Goal: Transaction & Acquisition: Purchase product/service

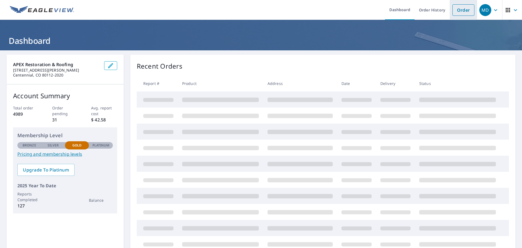
click at [459, 10] on link "Order" at bounding box center [463, 9] width 22 height 11
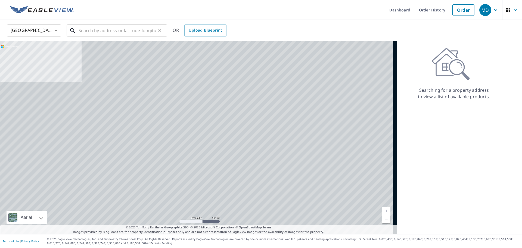
click at [134, 32] on input "text" at bounding box center [117, 30] width 77 height 15
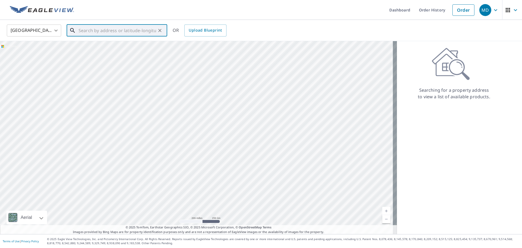
paste input "[STREET_ADDRESS]"
click at [120, 47] on span "74 Sundance Trl" at bounding box center [119, 46] width 85 height 7
type input "[STREET_ADDRESS]"
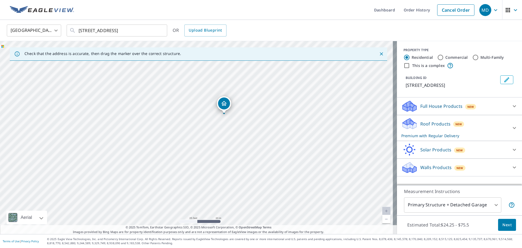
drag, startPoint x: 306, startPoint y: 133, endPoint x: 337, endPoint y: 151, distance: 36.5
click at [337, 151] on div "[STREET_ADDRESS]" at bounding box center [198, 137] width 397 height 193
click at [503, 225] on span "Next" at bounding box center [506, 224] width 9 height 7
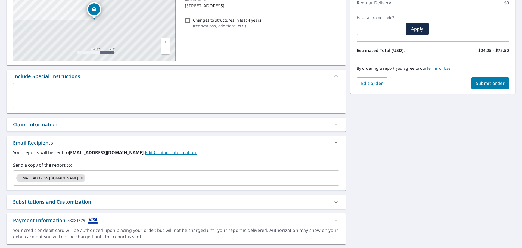
scroll to position [82, 0]
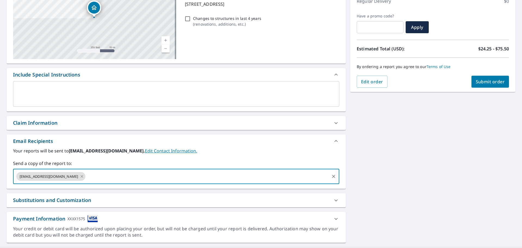
click at [105, 179] on input "text" at bounding box center [207, 176] width 242 height 10
paste input "[EMAIL_ADDRESS][DOMAIN_NAME]"
type input "[EMAIL_ADDRESS][DOMAIN_NAME]"
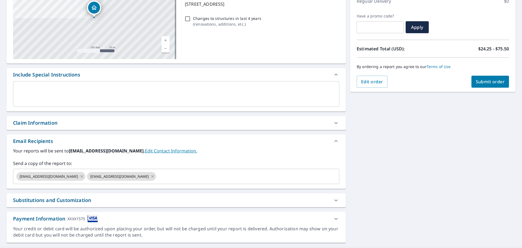
click at [374, 155] on div "[STREET_ADDRESS] A standard road map Aerial A detailed look from above Labels L…" at bounding box center [261, 108] width 522 height 278
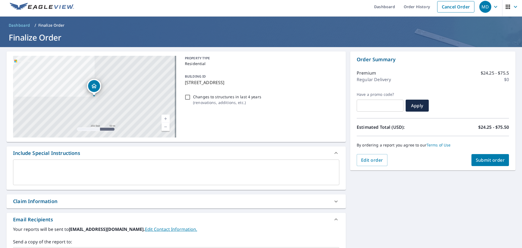
scroll to position [0, 0]
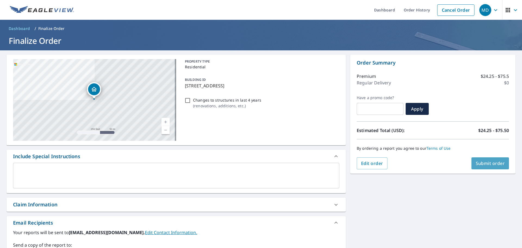
click at [491, 161] on span "Submit order" at bounding box center [489, 163] width 29 height 6
checkbox input "true"
